Goal: Find specific page/section: Find specific page/section

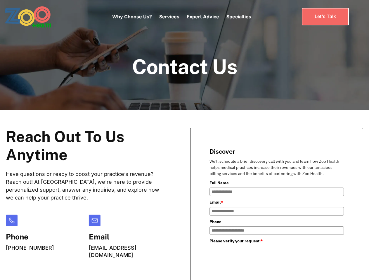
click at [181, 17] on div "Why Choose Us? Services Chronic Care Management Contract Optimization Denial An…" at bounding box center [181, 16] width 139 height 25
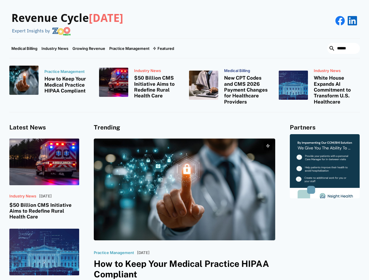
click at [163, 48] on div "Featured" at bounding box center [165, 48] width 17 height 5
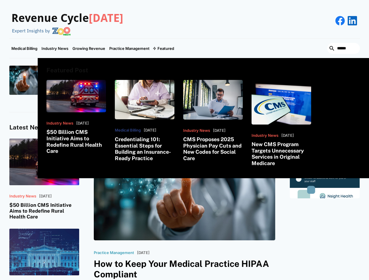
click at [305, 280] on html "Revenue Cycle [DATE] Expert Insights by Medical Billing Industry News Growing R…" at bounding box center [184, 140] width 369 height 280
